Goal: Book appointment/travel/reservation

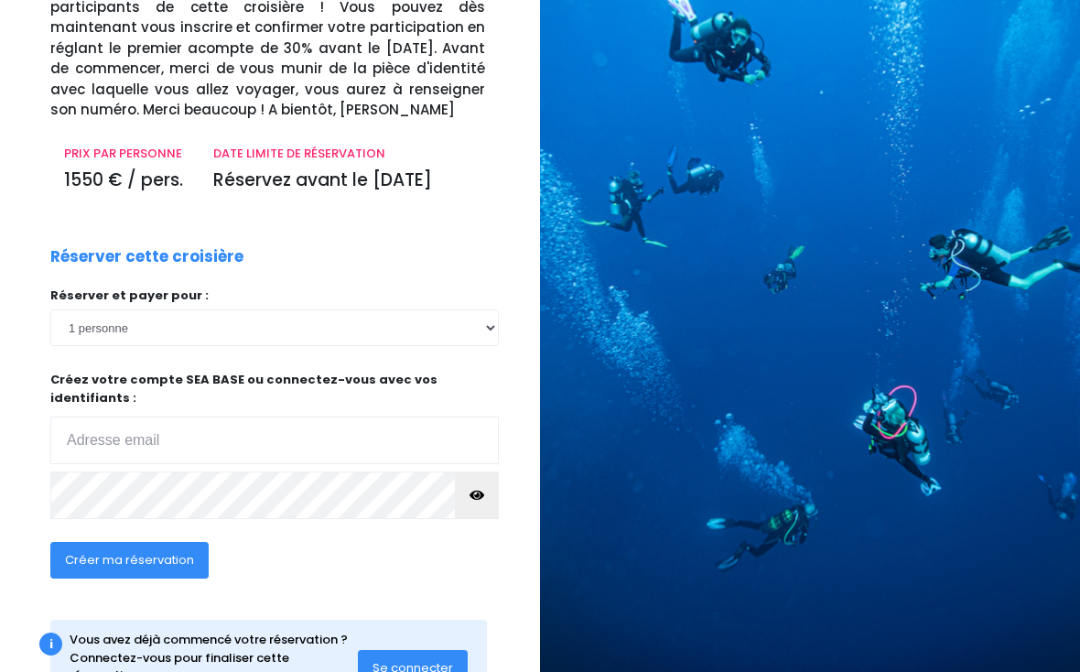
scroll to position [189, 0]
click at [80, 417] on input "email" at bounding box center [274, 441] width 448 height 48
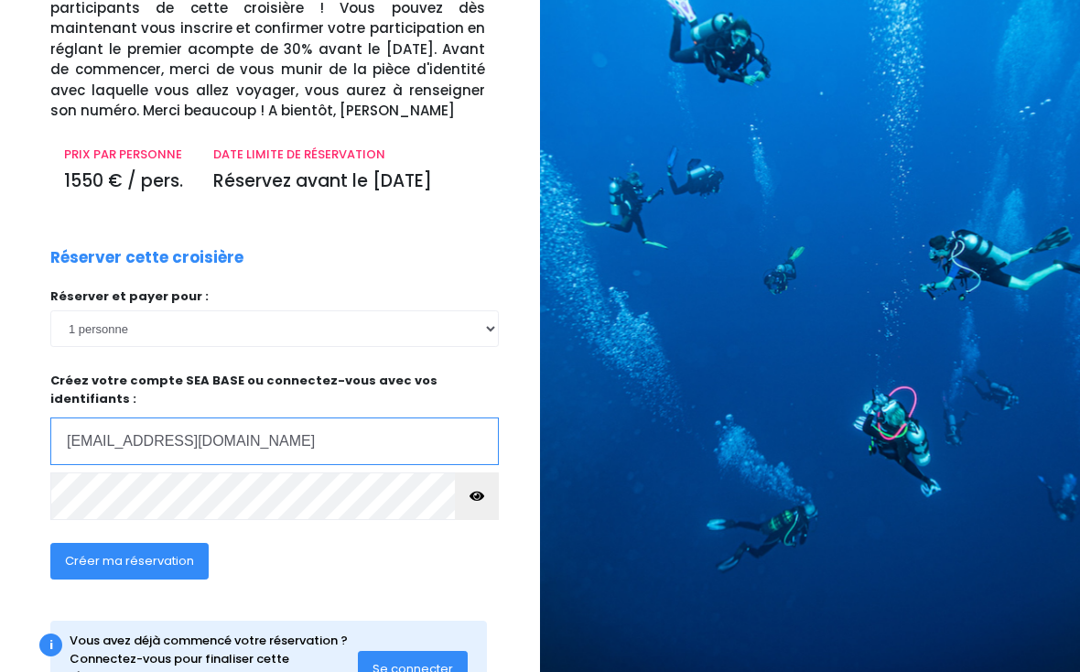
type input "[EMAIL_ADDRESS][DOMAIN_NAME]"
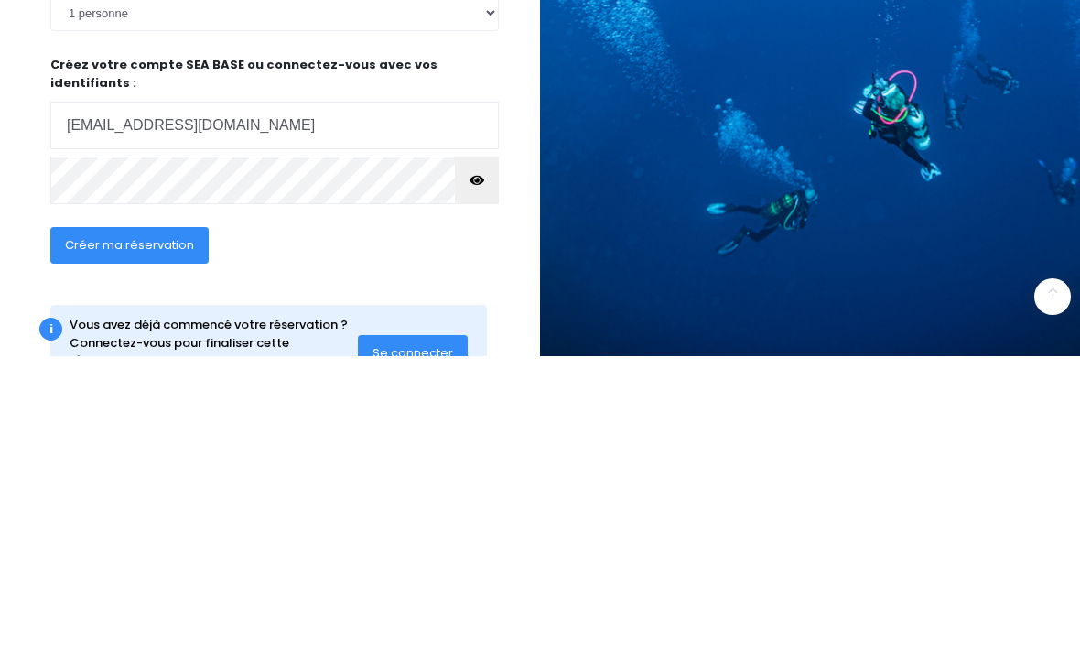
click at [81, 552] on span "Créer ma réservation" at bounding box center [129, 560] width 129 height 17
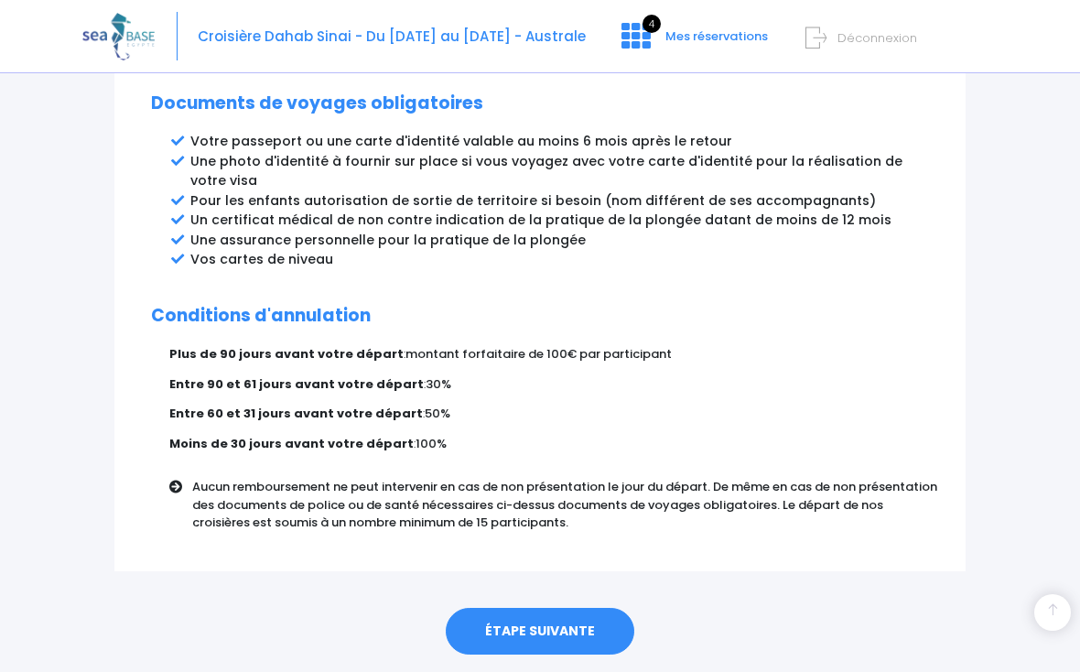
scroll to position [1041, 0]
click at [486, 609] on link "ÉTAPE SUIVANTE" at bounding box center [540, 633] width 189 height 48
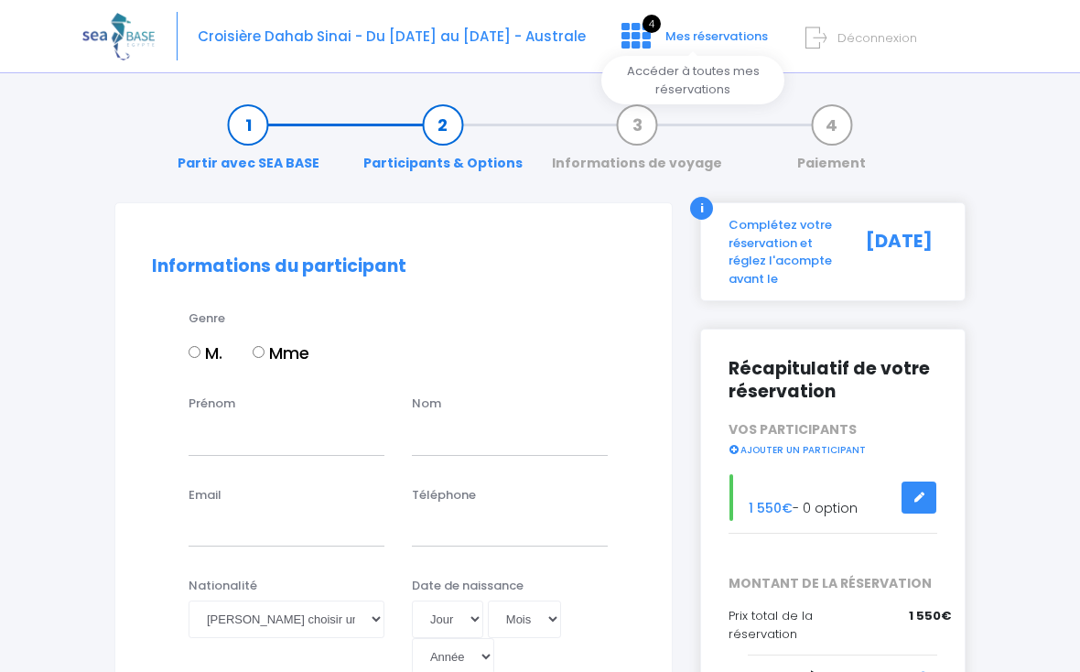
click at [635, 27] on icon at bounding box center [635, 35] width 29 height 29
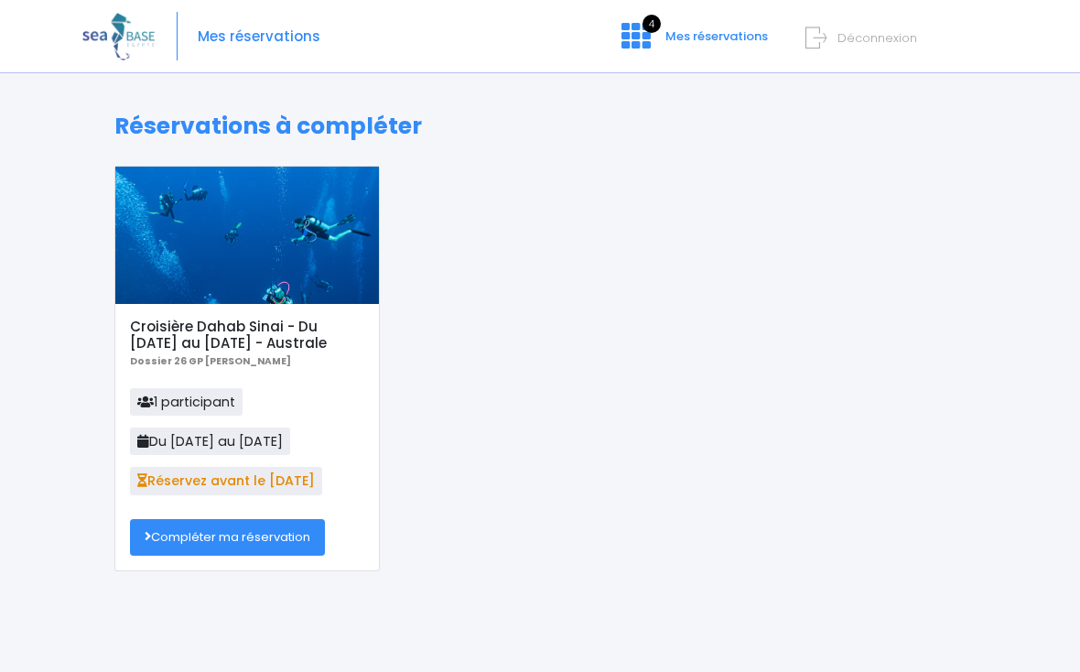
click at [161, 537] on link "Compléter ma réservation" at bounding box center [227, 537] width 195 height 37
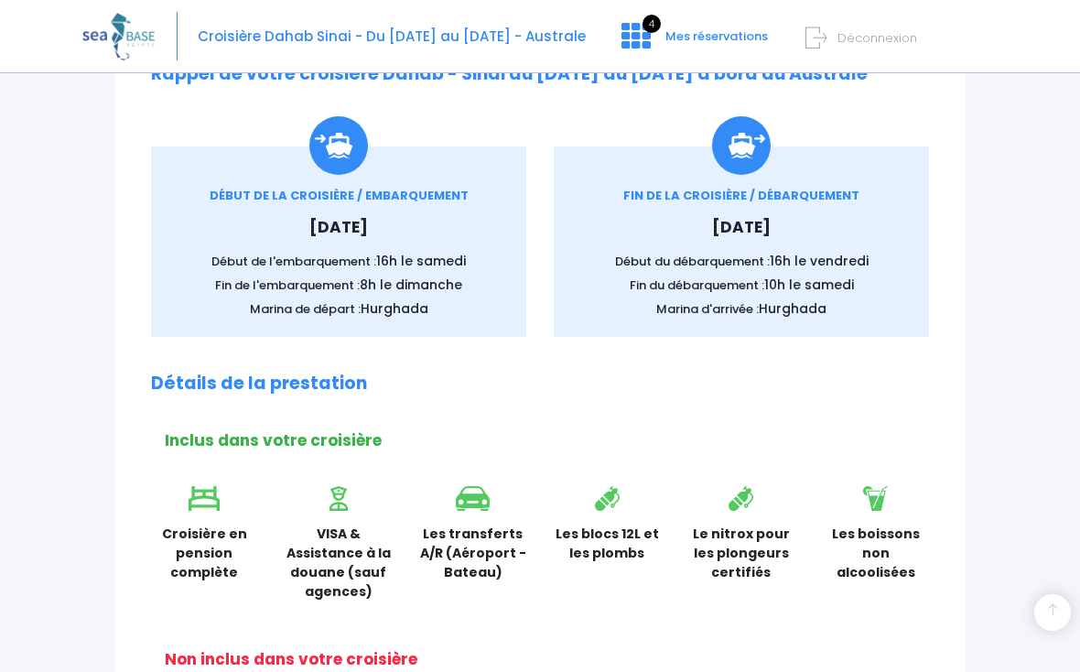
scroll to position [146, 0]
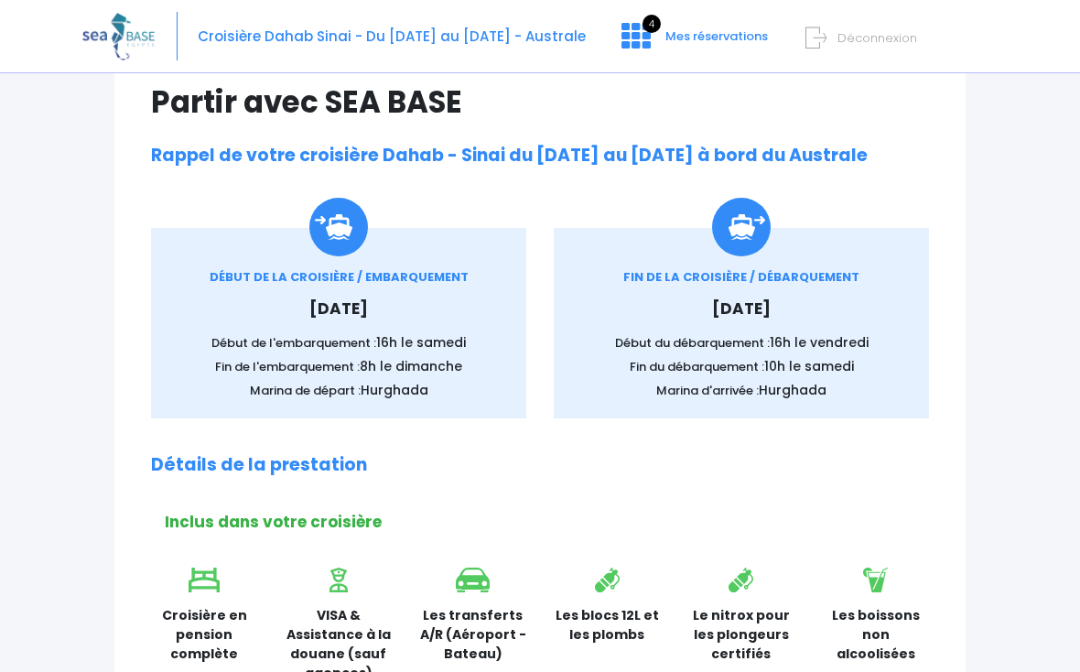
click at [319, 297] on span "Samedi 10 octobre 2026" at bounding box center [338, 308] width 59 height 22
click at [335, 240] on img at bounding box center [338, 227] width 59 height 59
click at [309, 307] on span "Samedi 10 octobre 2026" at bounding box center [338, 308] width 59 height 22
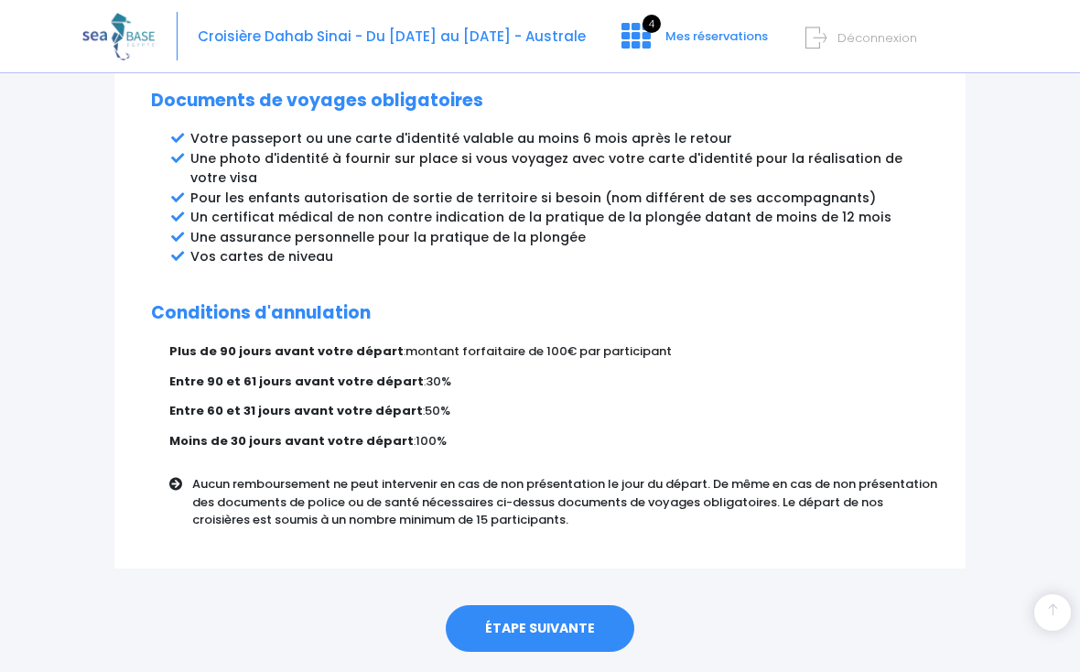
scroll to position [1041, 0]
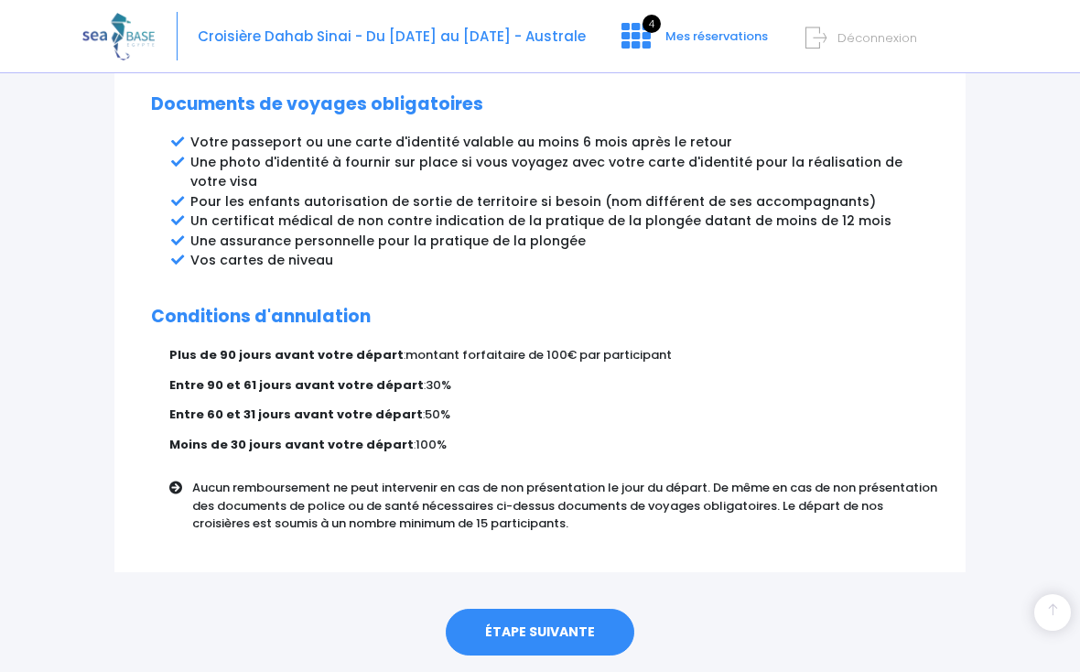
click at [535, 609] on link "ÉTAPE SUIVANTE" at bounding box center [540, 633] width 189 height 48
click at [484, 609] on link "ÉTAPE SUIVANTE" at bounding box center [540, 633] width 189 height 48
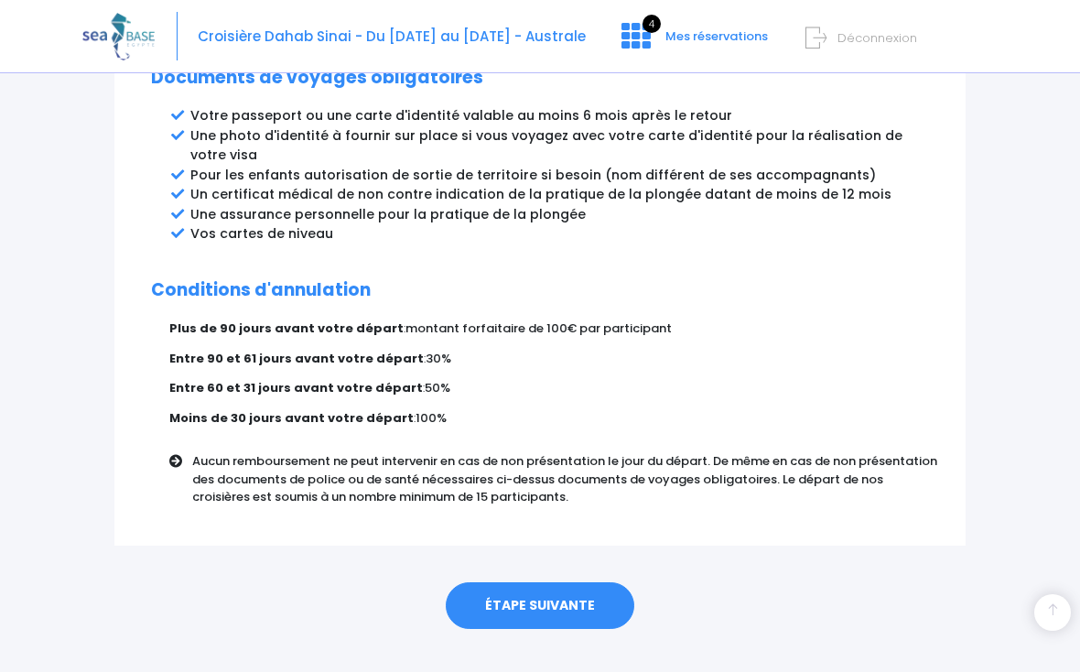
click at [515, 584] on link "ÉTAPE SUIVANTE" at bounding box center [540, 606] width 189 height 48
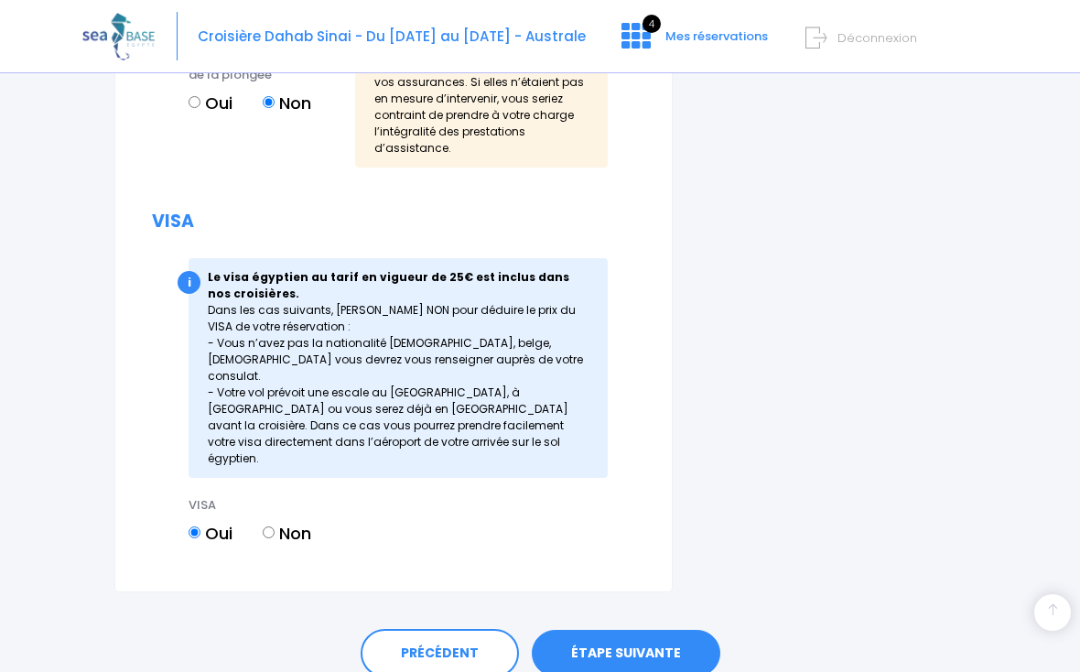
scroll to position [2355, 0]
